Goal: Task Accomplishment & Management: Use online tool/utility

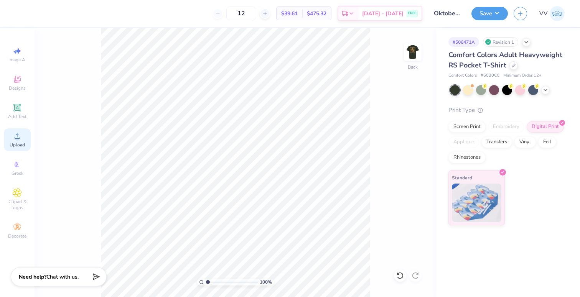
click at [20, 140] on icon at bounding box center [17, 136] width 9 height 9
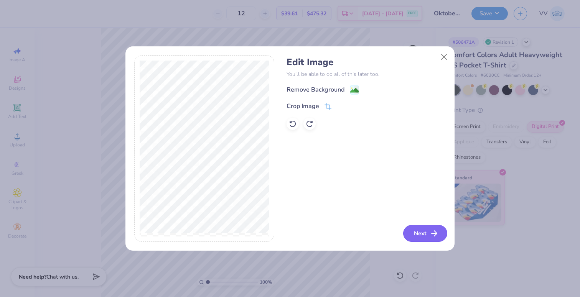
click at [432, 231] on icon "button" at bounding box center [434, 233] width 9 height 9
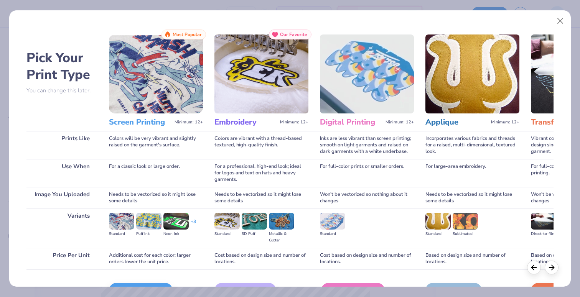
click at [361, 285] on div "Digital Print" at bounding box center [353, 290] width 64 height 15
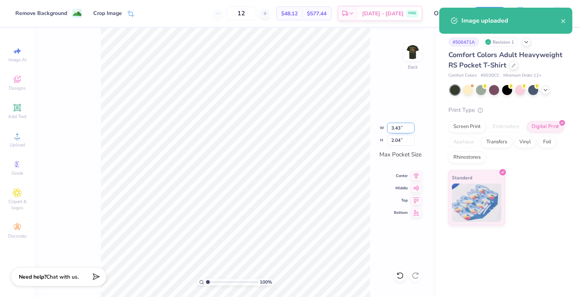
click at [398, 131] on input "3.43" at bounding box center [401, 128] width 28 height 11
type input "3.00"
type input "1.78"
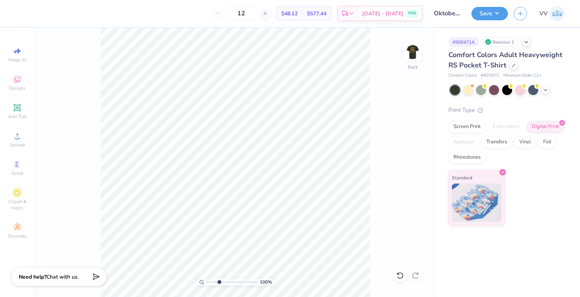
click at [219, 284] on input "range" at bounding box center [232, 282] width 52 height 7
drag, startPoint x: 224, startPoint y: 281, endPoint x: 227, endPoint y: 286, distance: 5.8
click at [227, 286] on input "range" at bounding box center [232, 282] width 52 height 7
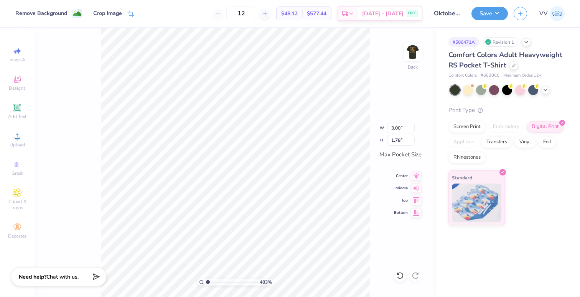
drag, startPoint x: 227, startPoint y: 283, endPoint x: 202, endPoint y: 285, distance: 25.0
click at [202, 285] on div "483 %" at bounding box center [235, 282] width 77 height 7
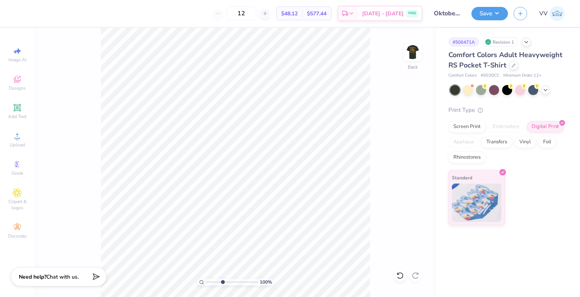
click at [222, 284] on input "range" at bounding box center [232, 282] width 52 height 7
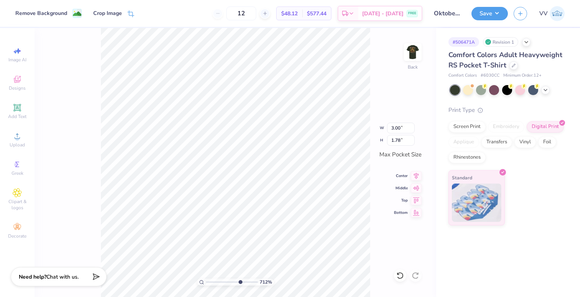
click at [239, 288] on div "712 %" at bounding box center [235, 162] width 269 height 269
drag, startPoint x: 222, startPoint y: 282, endPoint x: 214, endPoint y: 283, distance: 7.3
click at [214, 283] on input "range" at bounding box center [232, 282] width 52 height 7
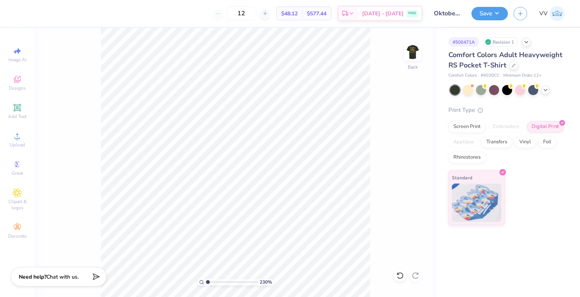
type input "1"
click at [196, 285] on div "230 %" at bounding box center [235, 162] width 269 height 269
drag, startPoint x: 214, startPoint y: 284, endPoint x: 153, endPoint y: 23, distance: 267.0
click at [157, 26] on div "12 $48.12 Per Item $577.44 Total Est. Delivery [DATE] - [DATE] FREE Design Titl…" at bounding box center [290, 148] width 580 height 297
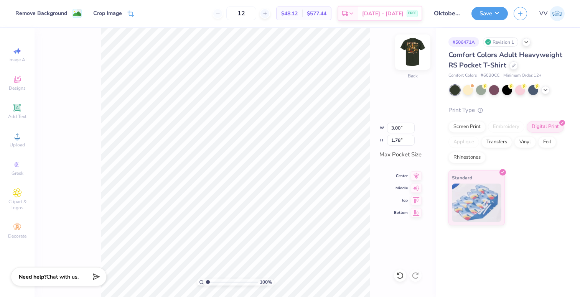
click at [410, 52] on img at bounding box center [413, 52] width 31 height 31
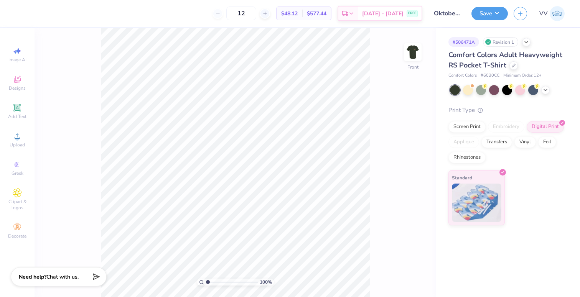
click at [128, 26] on div "12 $48.12 Per Item $577.44 Total Est. Delivery [DATE] - [DATE] FREE Design Titl…" at bounding box center [290, 148] width 580 height 297
click at [16, 140] on circle at bounding box center [17, 139] width 4 height 4
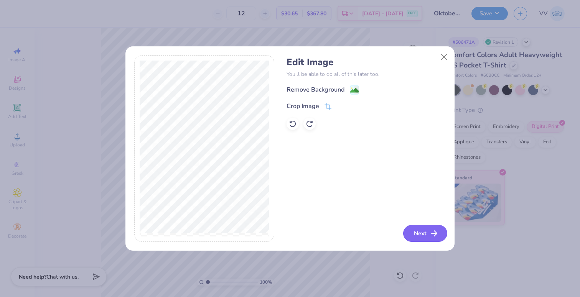
click at [429, 234] on button "Next" at bounding box center [425, 233] width 44 height 17
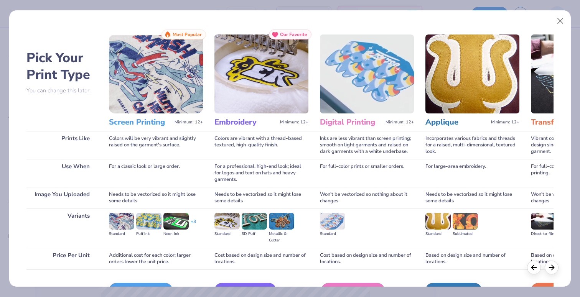
click at [356, 284] on div "Digital Print" at bounding box center [353, 290] width 64 height 15
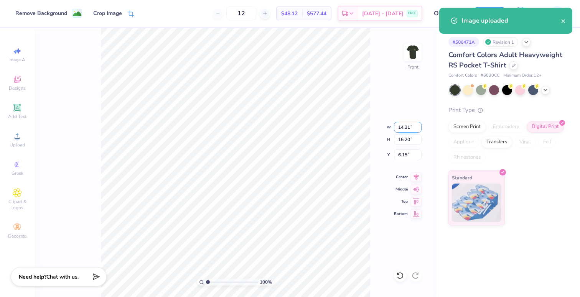
click at [412, 125] on input "14.31" at bounding box center [408, 127] width 28 height 11
type input "12.00"
type input "13.58"
type input "3.00"
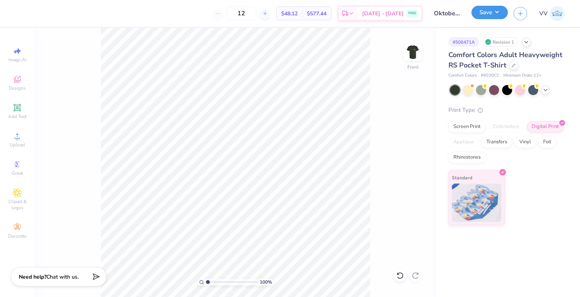
click at [487, 14] on button "Save" at bounding box center [490, 12] width 36 height 13
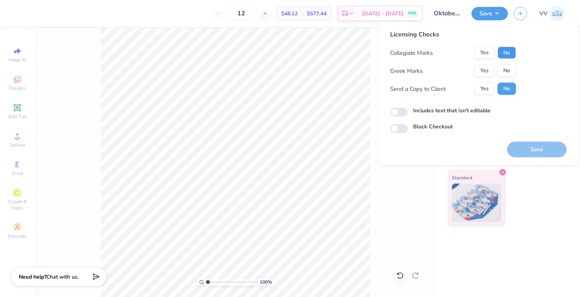
click at [505, 54] on button "No" at bounding box center [507, 53] width 18 height 12
click at [495, 63] on div "Collegiate Marks Yes No Greek Marks Yes No Send a Copy to Client Yes No" at bounding box center [453, 71] width 126 height 48
click at [485, 71] on button "Yes" at bounding box center [485, 71] width 20 height 12
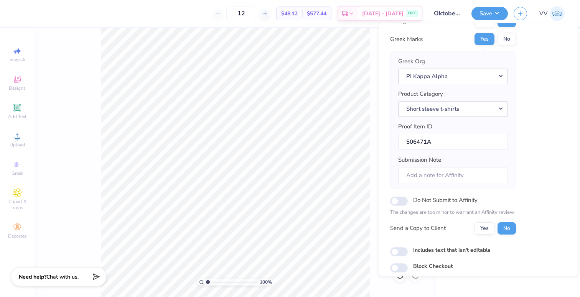
scroll to position [61, 0]
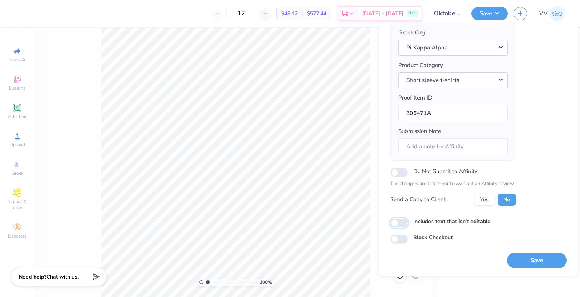
click at [401, 222] on input "Includes text that isn't editable" at bounding box center [399, 223] width 18 height 9
checkbox input "true"
click at [536, 256] on button "Save" at bounding box center [536, 261] width 59 height 16
